Goal: Information Seeking & Learning: Learn about a topic

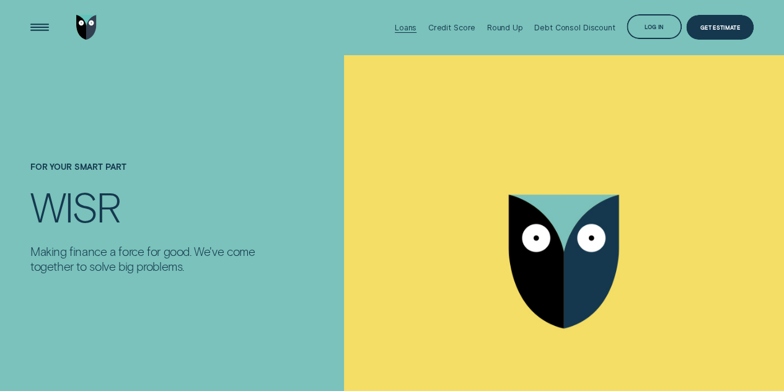
click at [414, 29] on div "Loans" at bounding box center [406, 27] width 22 height 9
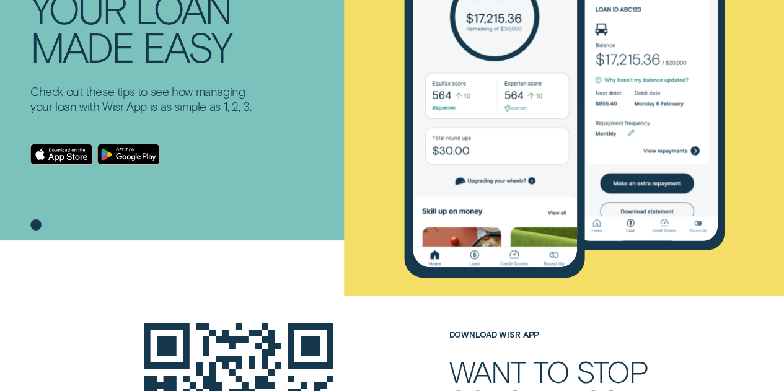
drag, startPoint x: 405, startPoint y: 113, endPoint x: 402, endPoint y: 198, distance: 84.9
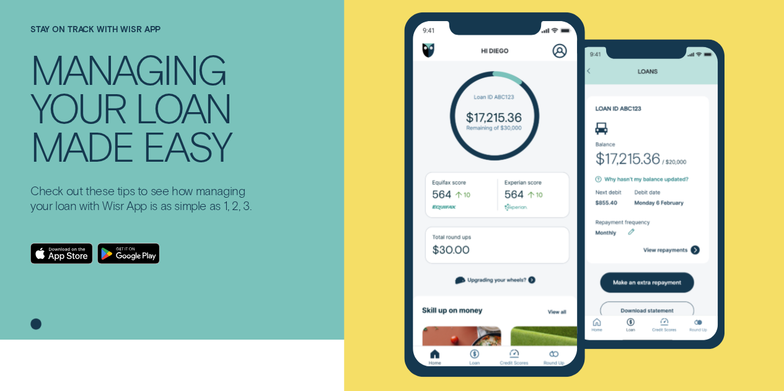
scroll to position [48, 0]
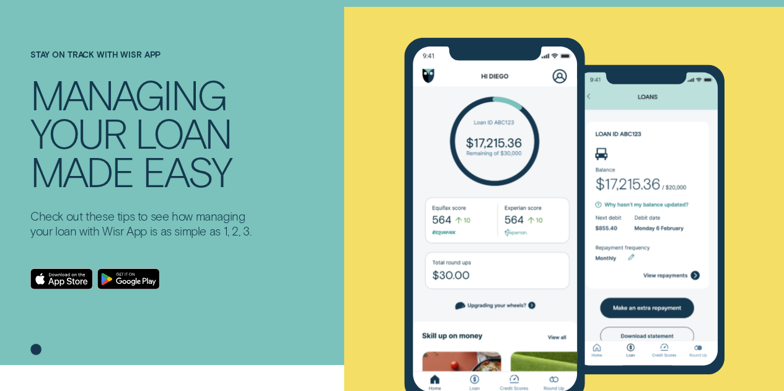
drag, startPoint x: 324, startPoint y: 139, endPoint x: 328, endPoint y: 81, distance: 57.8
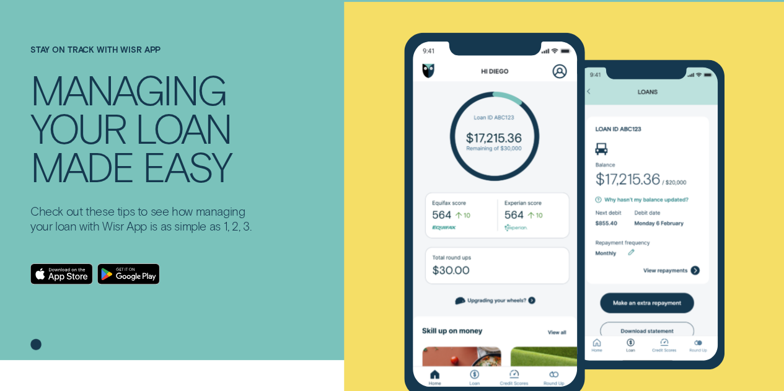
drag, startPoint x: 328, startPoint y: 81, endPoint x: 329, endPoint y: 97, distance: 15.5
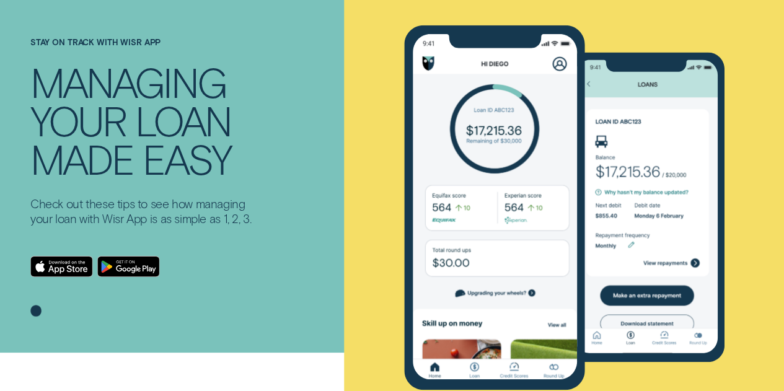
drag, startPoint x: 747, startPoint y: 152, endPoint x: 746, endPoint y: 169, distance: 17.4
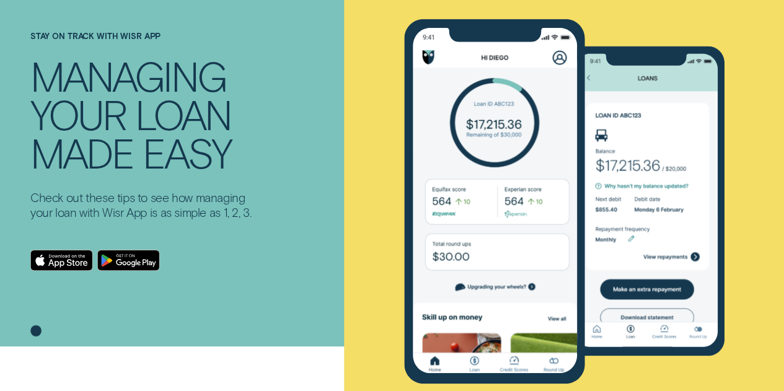
scroll to position [71, 0]
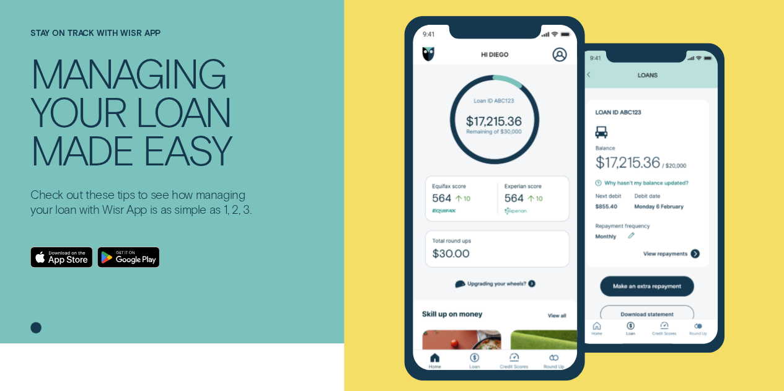
drag, startPoint x: 746, startPoint y: 169, endPoint x: 746, endPoint y: 190, distance: 20.4
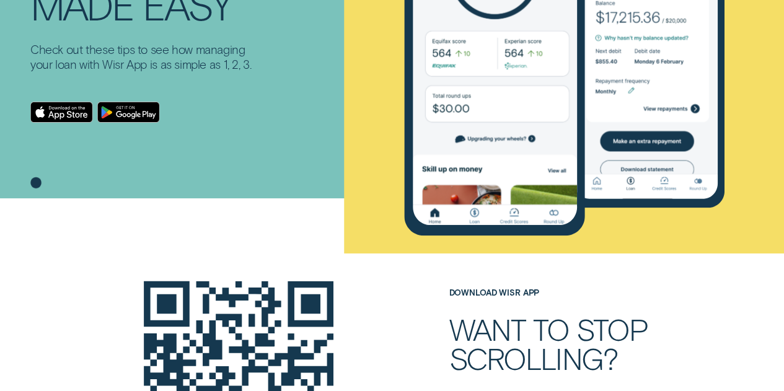
drag, startPoint x: 409, startPoint y: 87, endPoint x: 400, endPoint y: 173, distance: 86.0
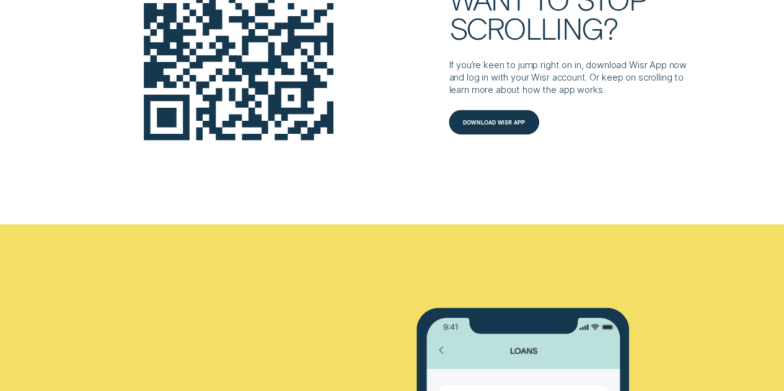
drag, startPoint x: 391, startPoint y: 114, endPoint x: 378, endPoint y: 234, distance: 120.3
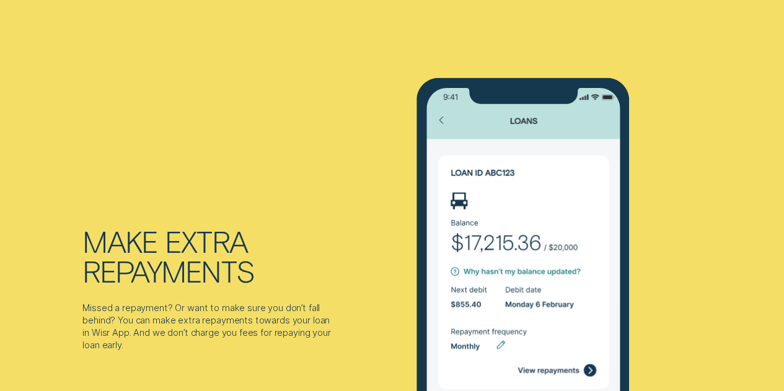
drag, startPoint x: 387, startPoint y: 177, endPoint x: 379, endPoint y: 252, distance: 75.4
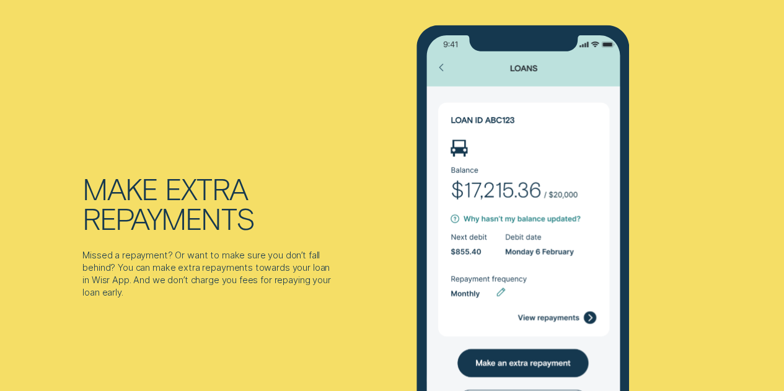
drag, startPoint x: 377, startPoint y: 169, endPoint x: 374, endPoint y: 225, distance: 55.8
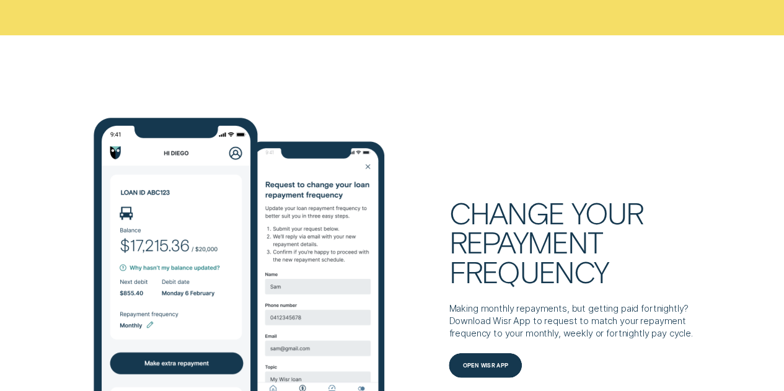
scroll to position [1399, 0]
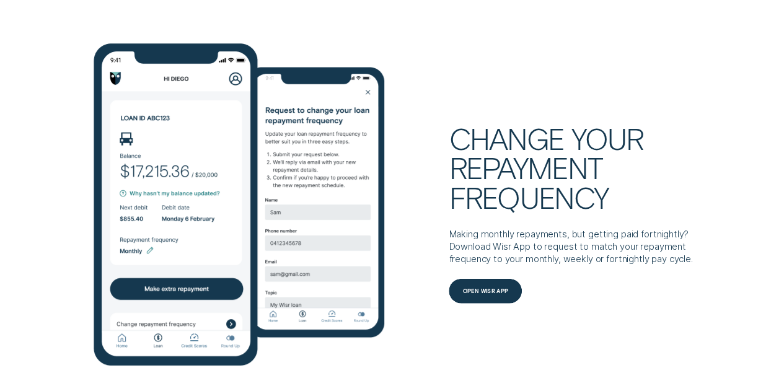
drag, startPoint x: 373, startPoint y: 177, endPoint x: 368, endPoint y: 250, distance: 73.3
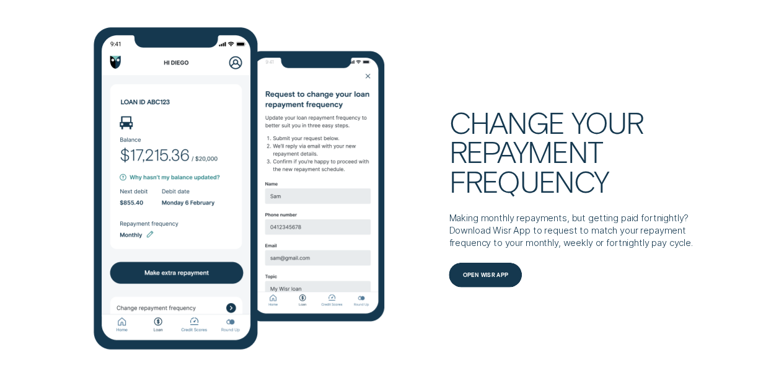
drag, startPoint x: 406, startPoint y: 148, endPoint x: 401, endPoint y: 184, distance: 36.3
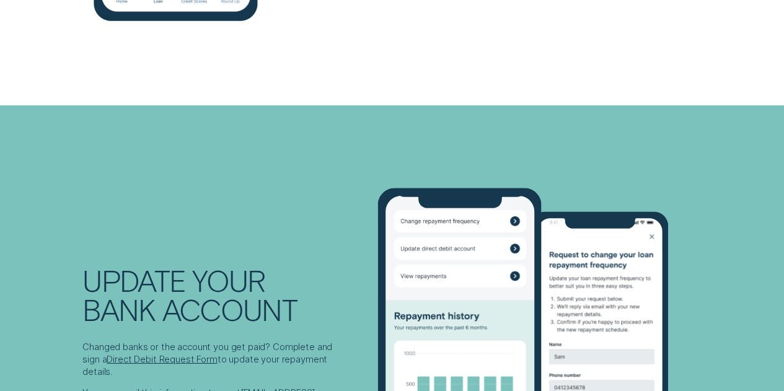
drag, startPoint x: 403, startPoint y: 158, endPoint x: 401, endPoint y: 274, distance: 116.5
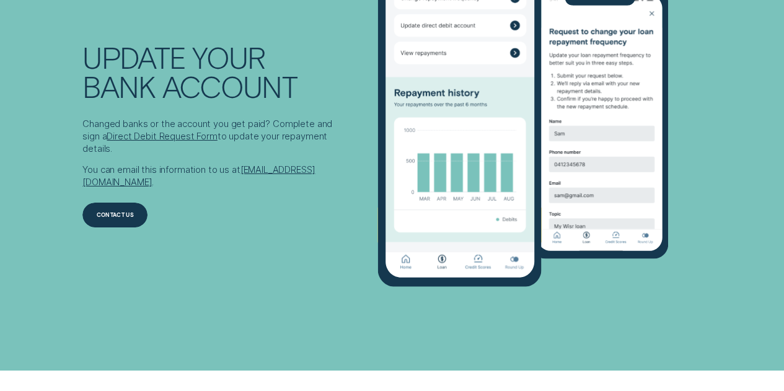
drag, startPoint x: 403, startPoint y: 107, endPoint x: 380, endPoint y: 226, distance: 121.7
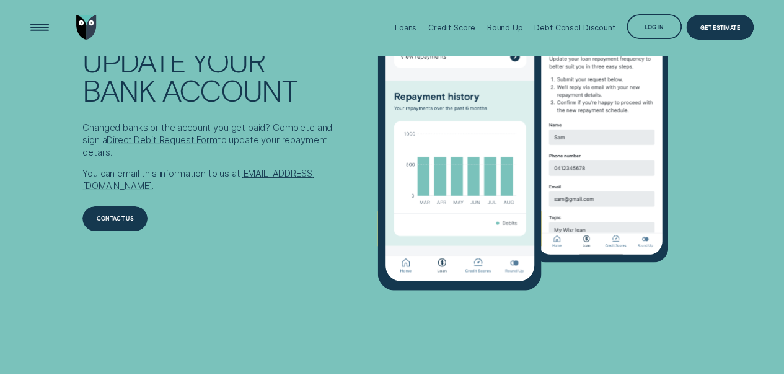
drag, startPoint x: 377, startPoint y: 201, endPoint x: 377, endPoint y: 128, distance: 73.7
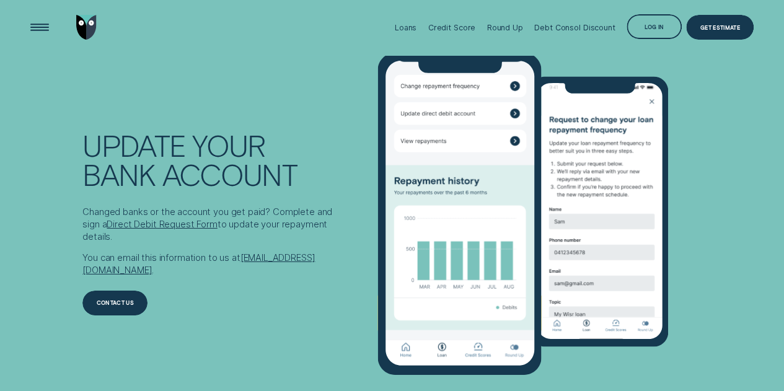
drag, startPoint x: 377, startPoint y: 128, endPoint x: 374, endPoint y: 73, distance: 54.6
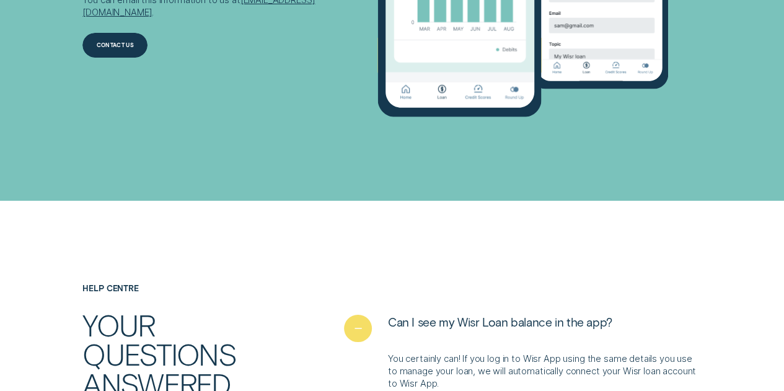
drag, startPoint x: 377, startPoint y: 112, endPoint x: 361, endPoint y: 238, distance: 127.4
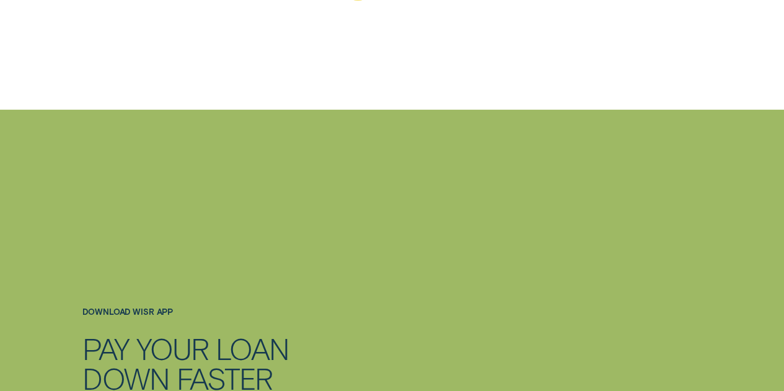
drag, startPoint x: 361, startPoint y: 180, endPoint x: 358, endPoint y: 293, distance: 112.8
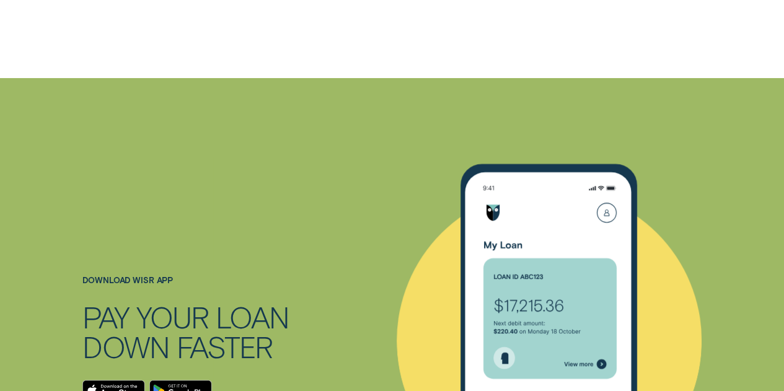
scroll to position [0, 0]
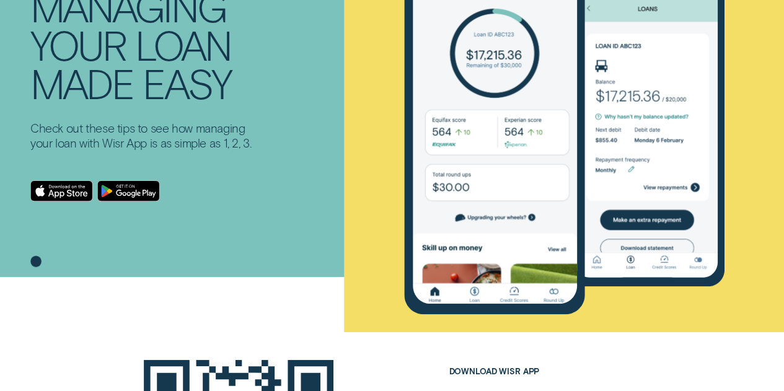
drag, startPoint x: 289, startPoint y: 152, endPoint x: 269, endPoint y: 242, distance: 92.0
